Goal: Information Seeking & Learning: Learn about a topic

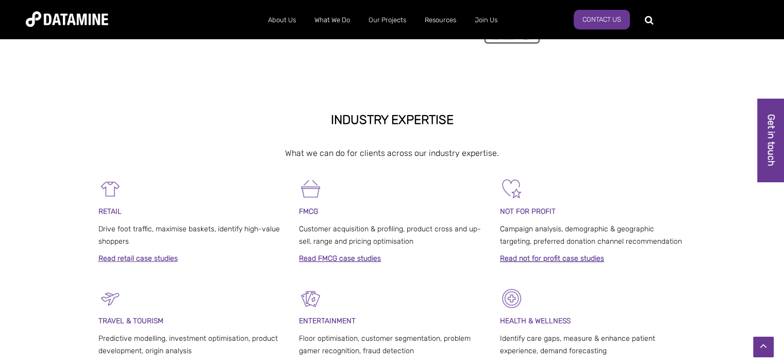
scroll to position [413, 0]
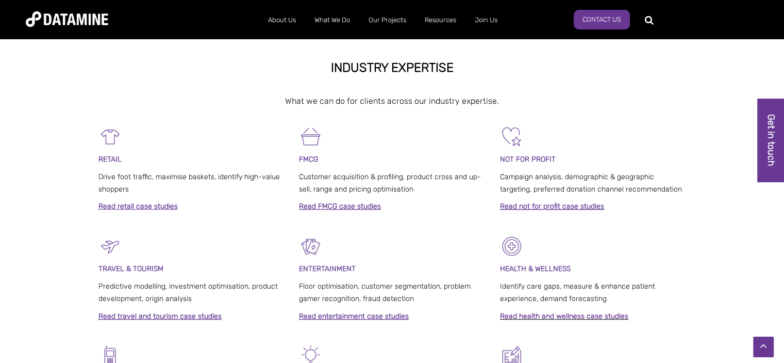
click at [52, 18] on img at bounding box center [67, 18] width 83 height 15
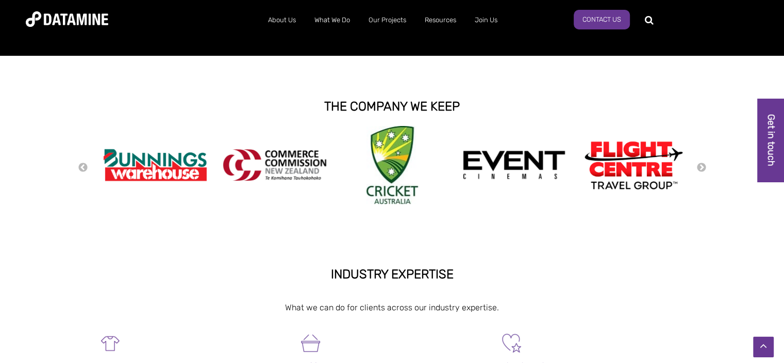
scroll to position [258, 0]
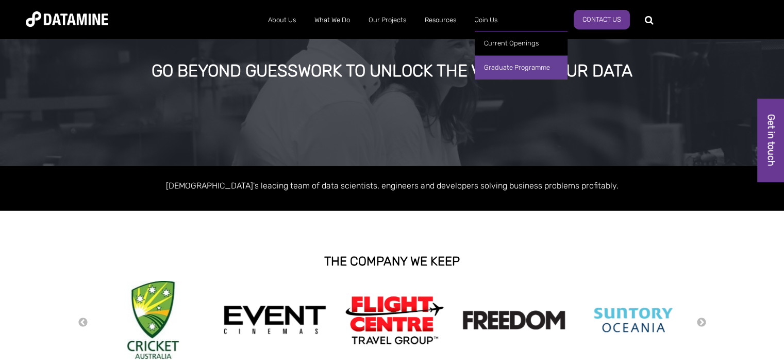
click at [508, 68] on link "Graduate Programme" at bounding box center [521, 67] width 93 height 24
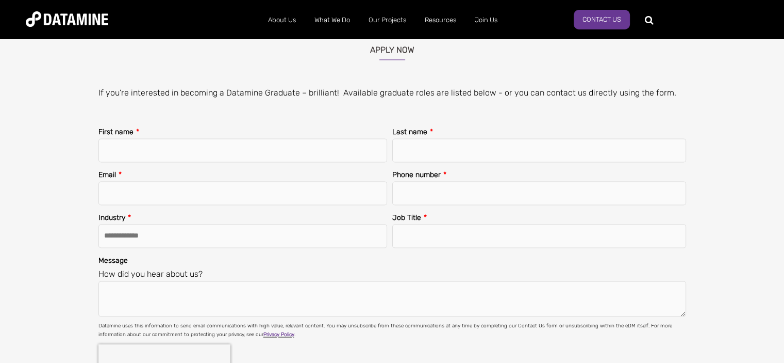
scroll to position [1341, 0]
